Goal: Task Accomplishment & Management: Use online tool/utility

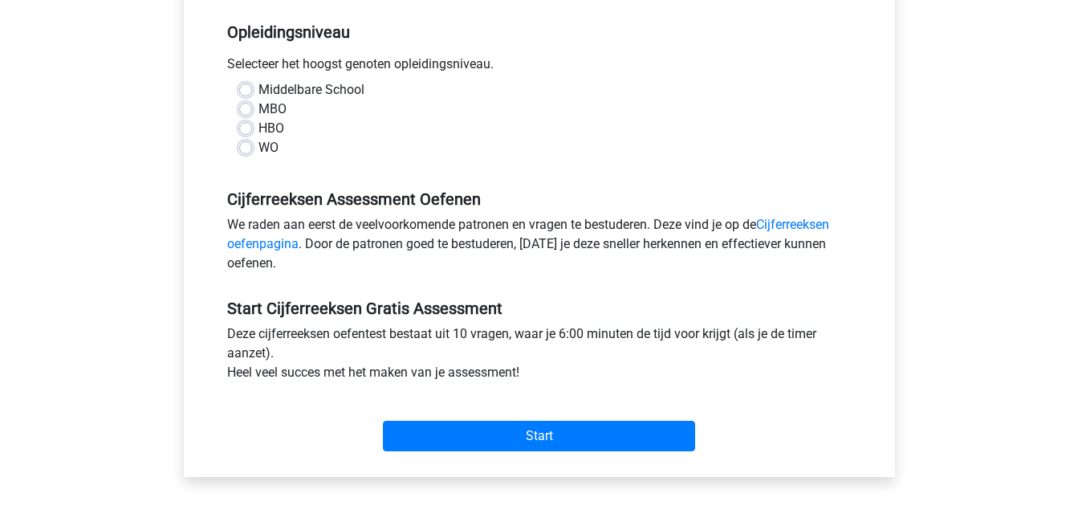
scroll to position [319, 0]
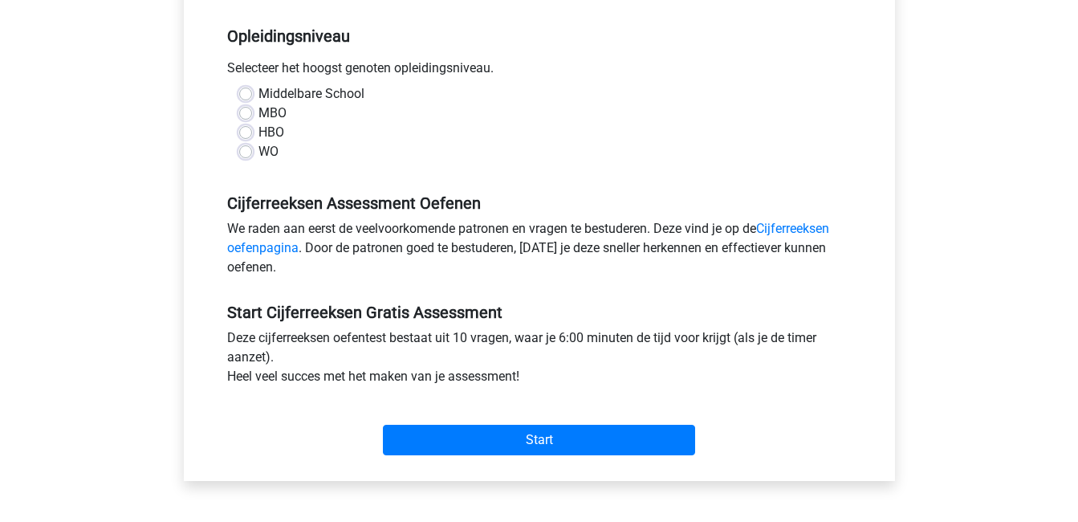
click at [258, 155] on label "WO" at bounding box center [268, 151] width 20 height 19
click at [242, 155] on input "WO" at bounding box center [245, 150] width 13 height 16
radio input "true"
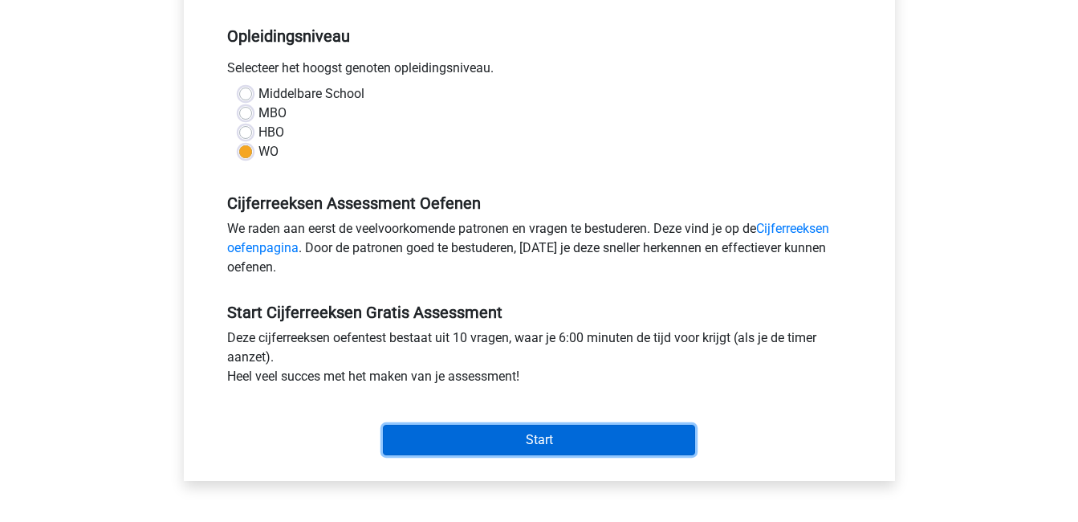
click at [526, 447] on input "Start" at bounding box center [539, 440] width 312 height 30
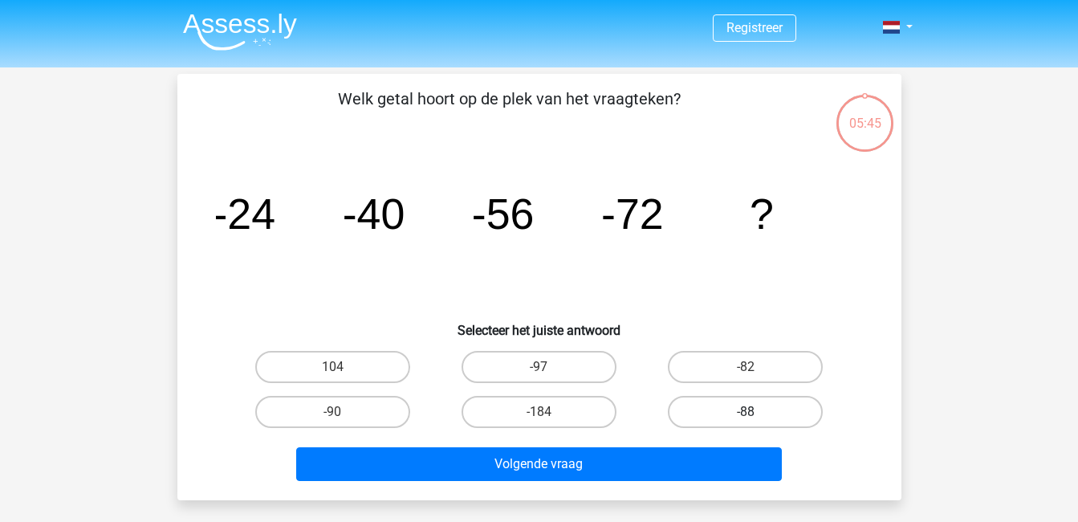
click at [714, 413] on label "-88" at bounding box center [745, 412] width 155 height 32
click at [746, 413] on input "-88" at bounding box center [751, 417] width 10 height 10
radio input "true"
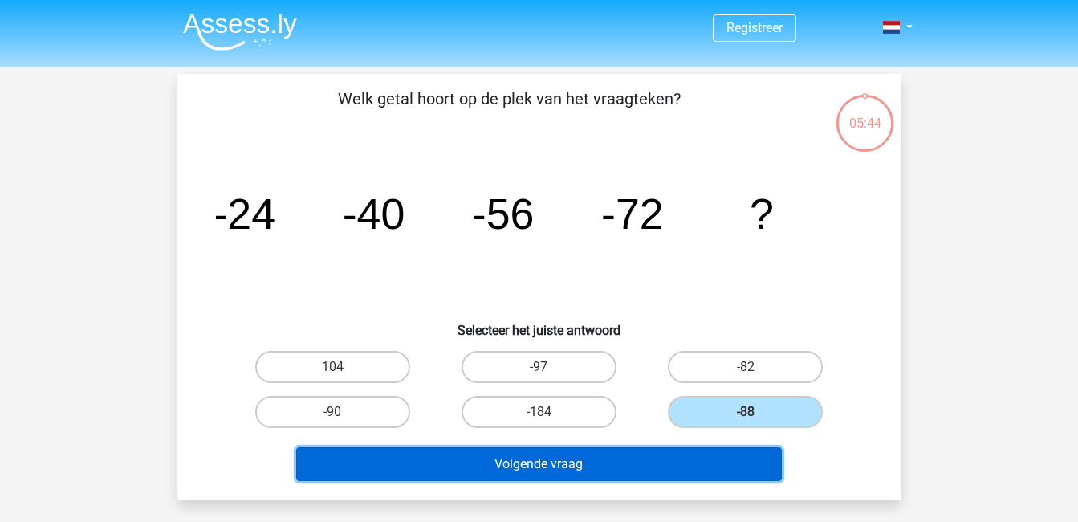
click at [649, 467] on button "Volgende vraag" at bounding box center [539, 464] width 486 height 34
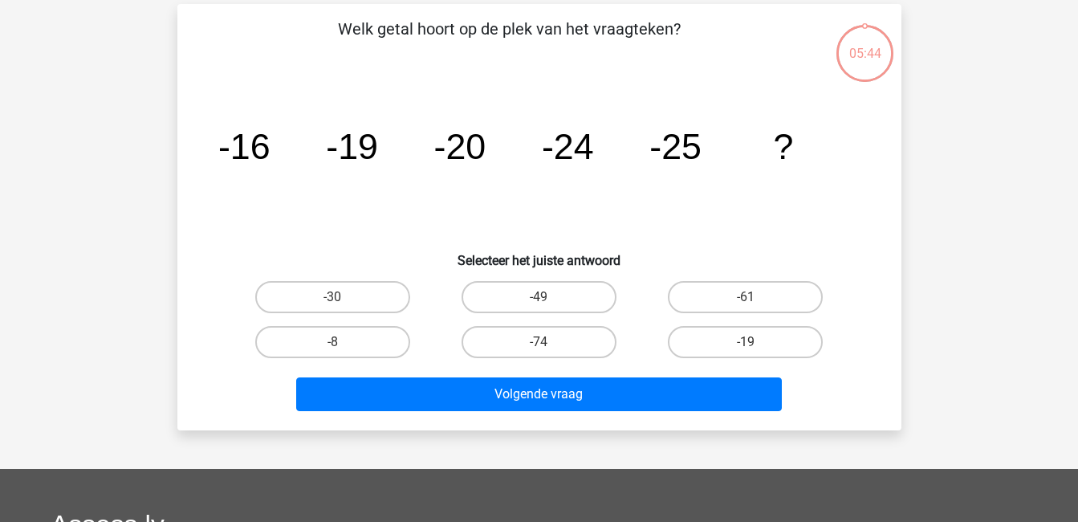
scroll to position [74, 0]
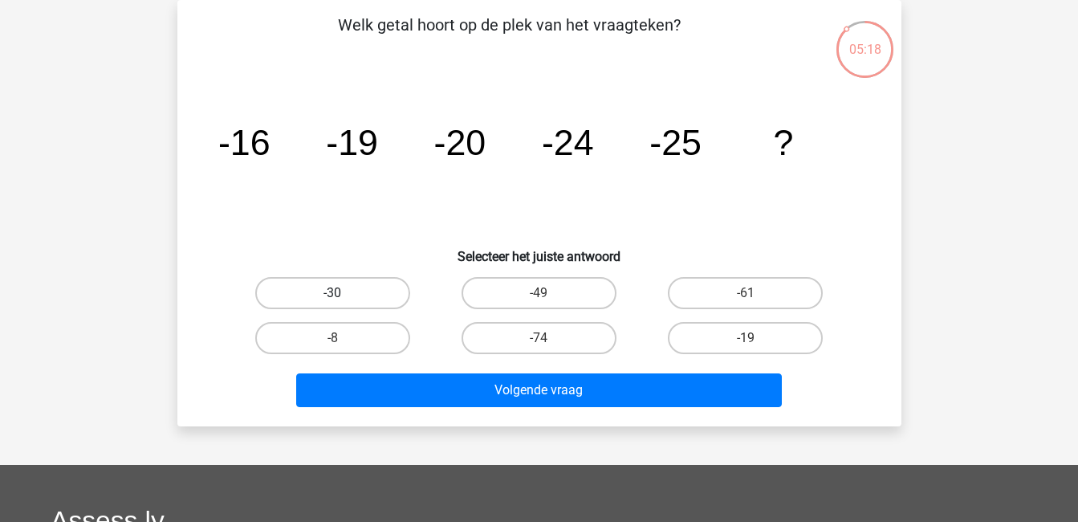
click at [353, 287] on label "-30" at bounding box center [332, 293] width 155 height 32
click at [343, 293] on input "-30" at bounding box center [337, 298] width 10 height 10
radio input "true"
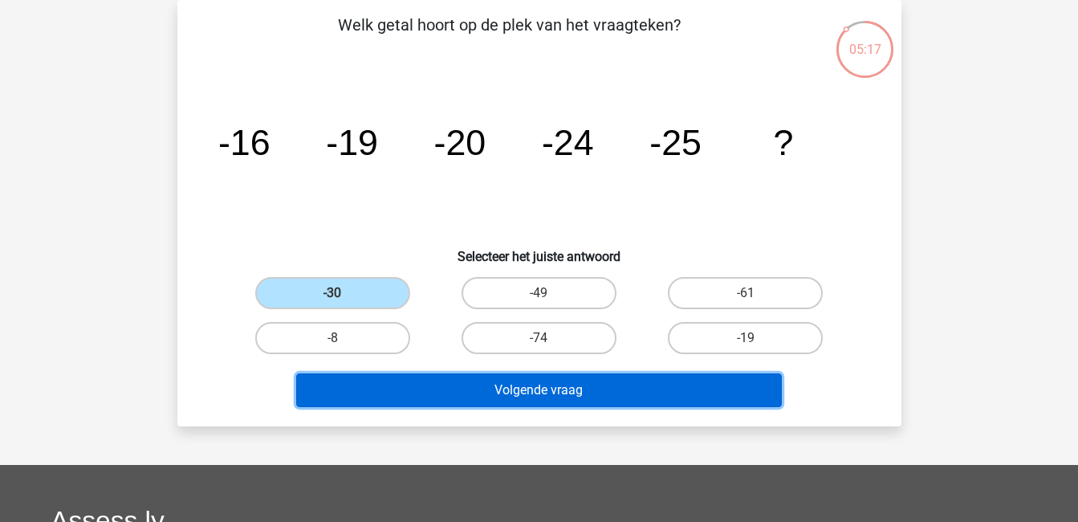
click at [533, 383] on button "Volgende vraag" at bounding box center [539, 390] width 486 height 34
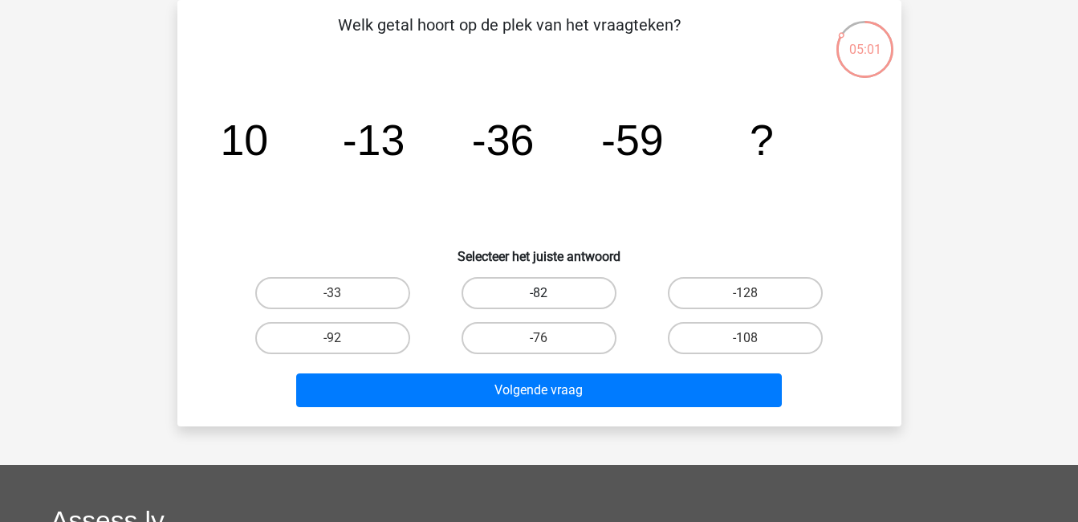
click at [559, 287] on label "-82" at bounding box center [538, 293] width 155 height 32
click at [549, 293] on input "-82" at bounding box center [544, 298] width 10 height 10
radio input "true"
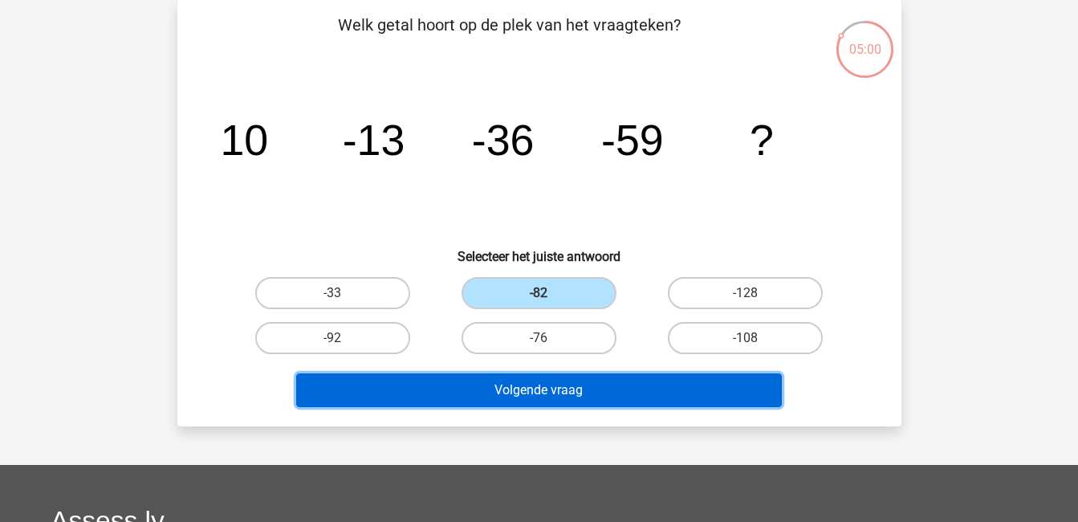
click at [565, 387] on button "Volgende vraag" at bounding box center [539, 390] width 486 height 34
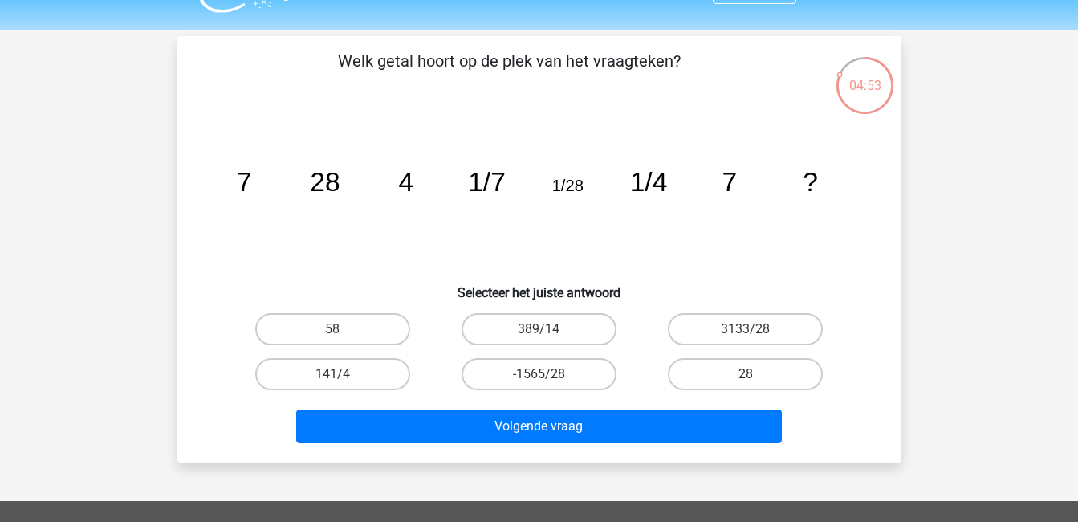
scroll to position [39, 0]
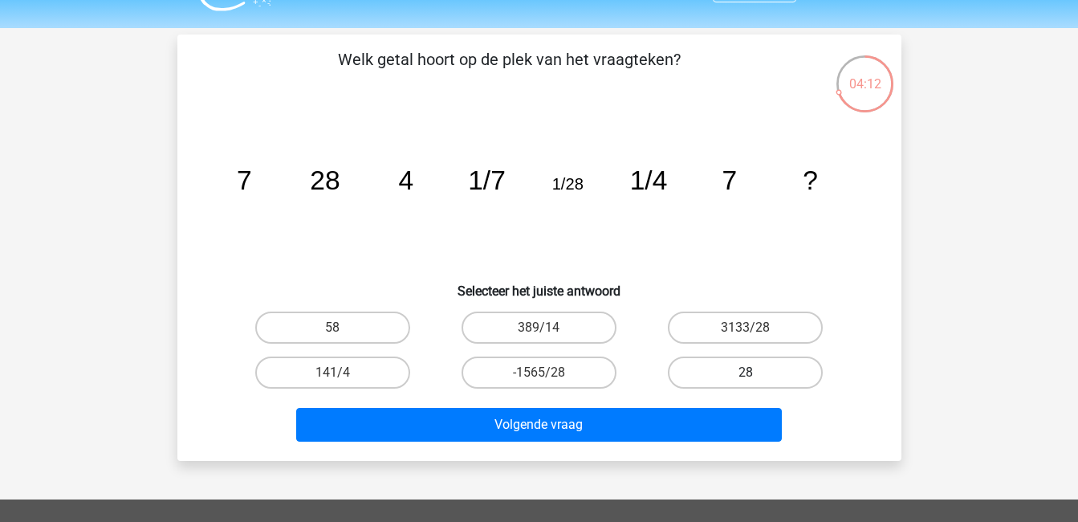
click at [709, 367] on label "28" at bounding box center [745, 372] width 155 height 32
click at [746, 372] on input "28" at bounding box center [751, 377] width 10 height 10
radio input "true"
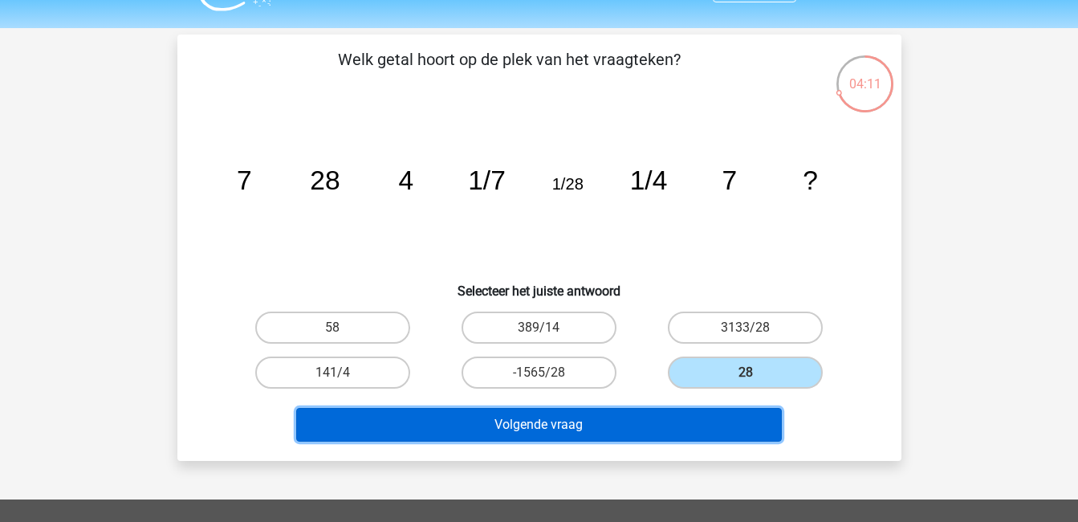
click at [583, 417] on button "Volgende vraag" at bounding box center [539, 425] width 486 height 34
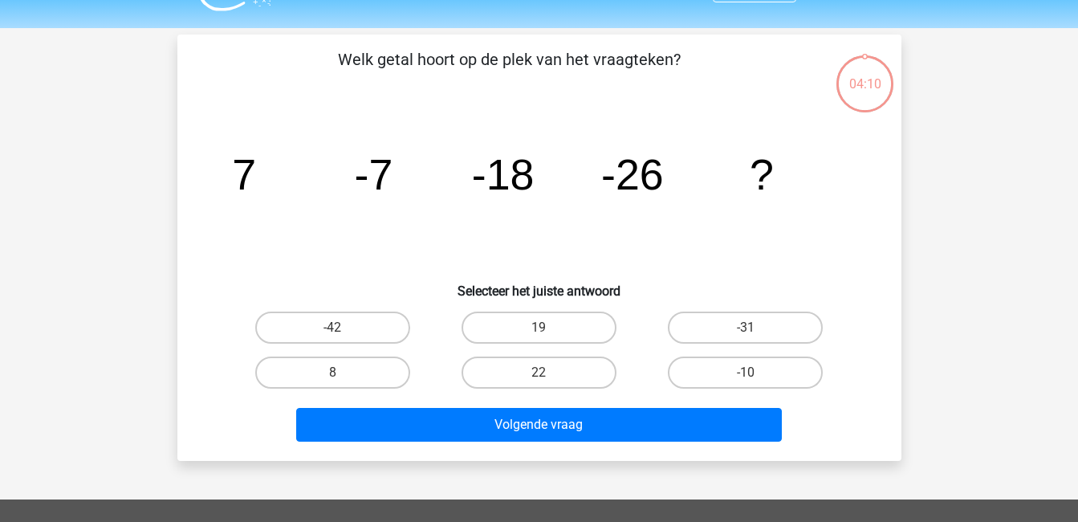
scroll to position [74, 0]
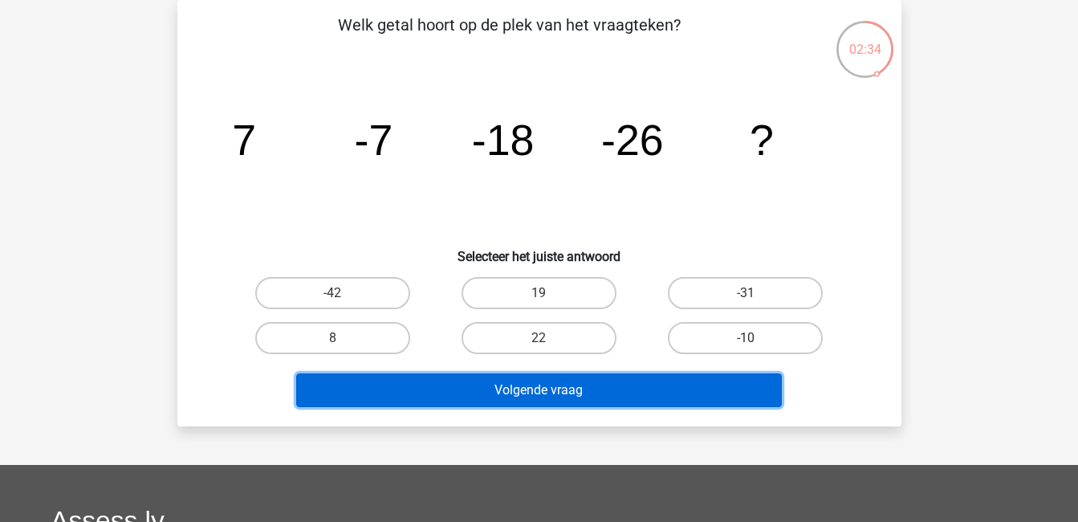
click at [552, 390] on button "Volgende vraag" at bounding box center [539, 390] width 486 height 34
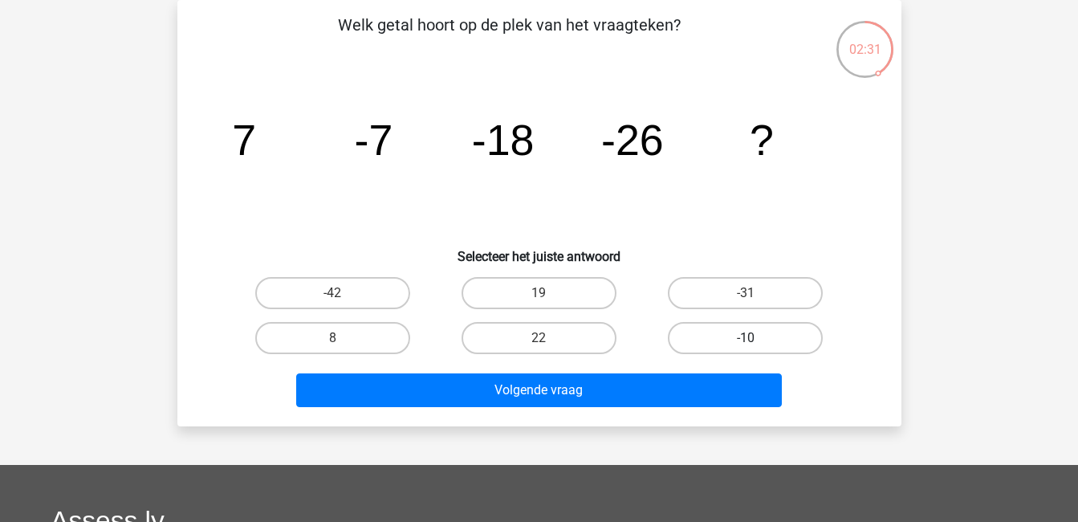
click at [697, 327] on label "-10" at bounding box center [745, 338] width 155 height 32
click at [746, 338] on input "-10" at bounding box center [751, 343] width 10 height 10
radio input "true"
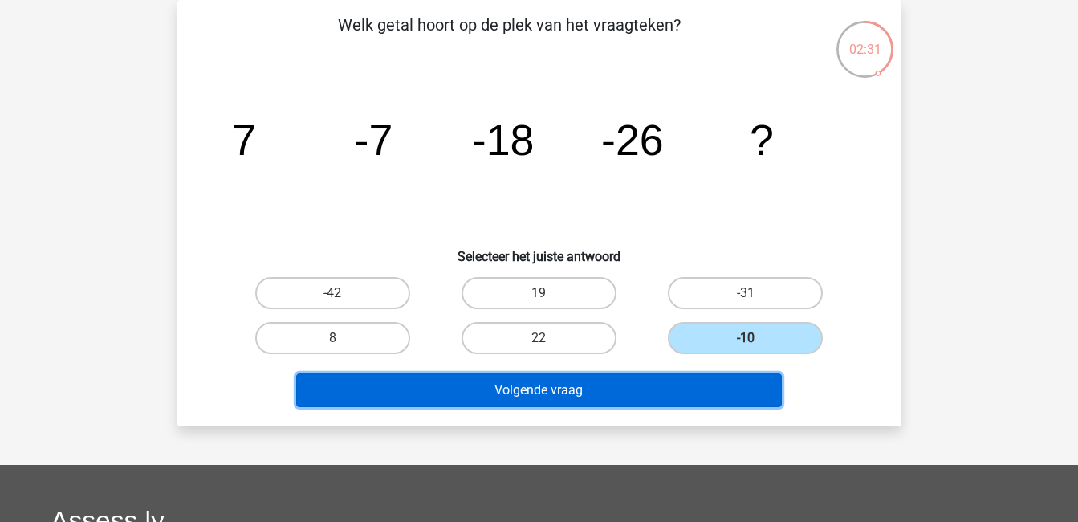
click at [563, 373] on button "Volgende vraag" at bounding box center [539, 390] width 486 height 34
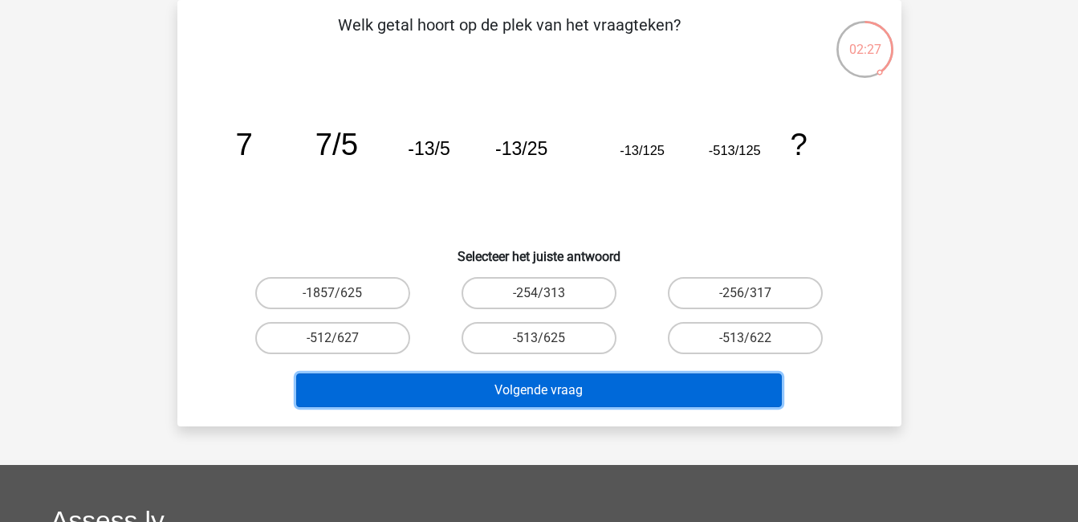
click at [548, 390] on button "Volgende vraag" at bounding box center [539, 390] width 486 height 34
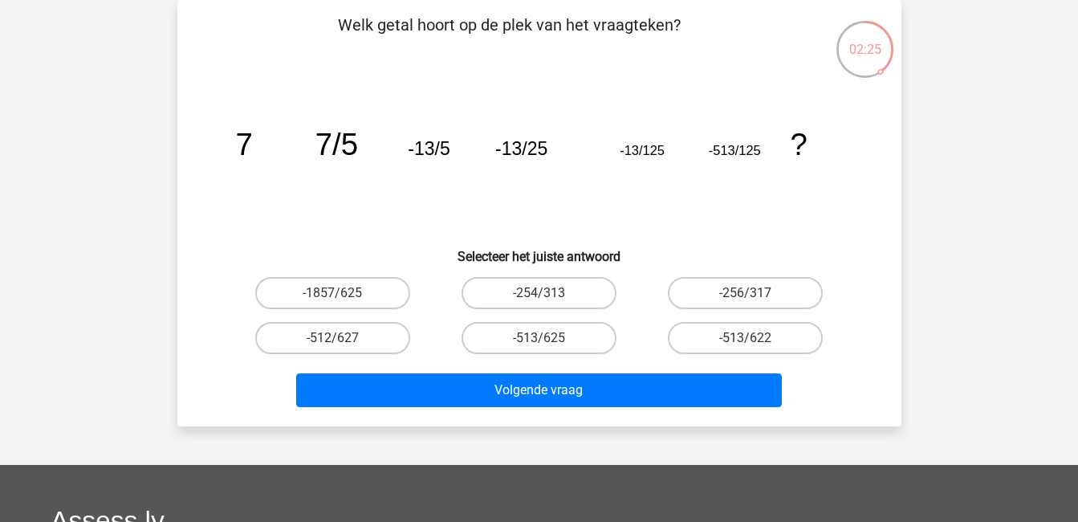
scroll to position [0, 0]
